Goal: Book appointment/travel/reservation

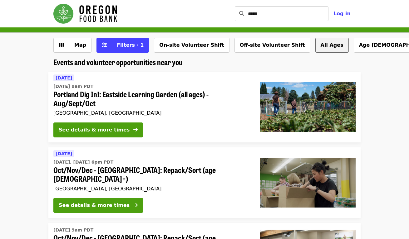
click at [315, 45] on button "All Ages" at bounding box center [331, 45] width 33 height 15
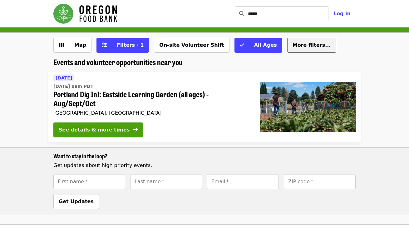
click at [292, 42] on span "More filters..." at bounding box center [311, 45] width 38 height 6
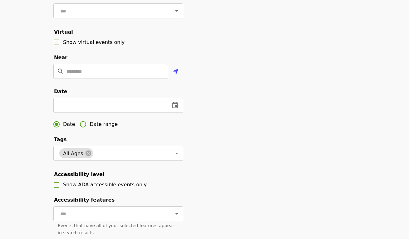
scroll to position [117, 0]
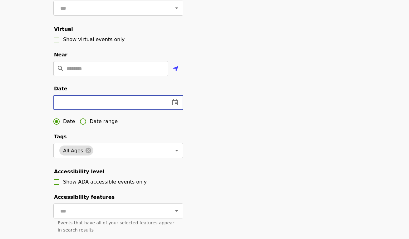
click at [89, 102] on input "text" at bounding box center [109, 102] width 112 height 15
click at [174, 98] on button "change date" at bounding box center [175, 102] width 15 height 15
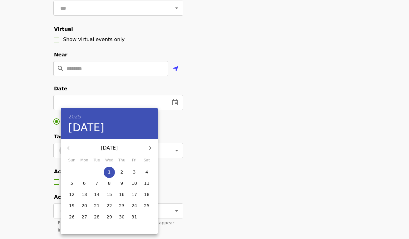
click at [152, 148] on icon "button" at bounding box center [149, 148] width 7 height 7
click at [124, 217] on p "27" at bounding box center [122, 217] width 6 height 6
type input "**********"
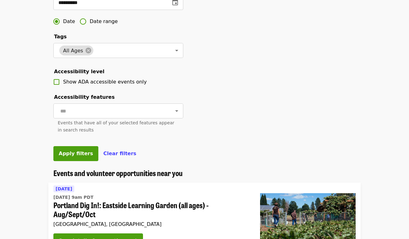
scroll to position [236, 0]
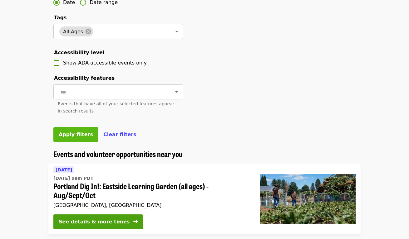
click at [84, 133] on span "Apply filters" at bounding box center [76, 135] width 34 height 6
